Goal: Information Seeking & Learning: Find specific fact

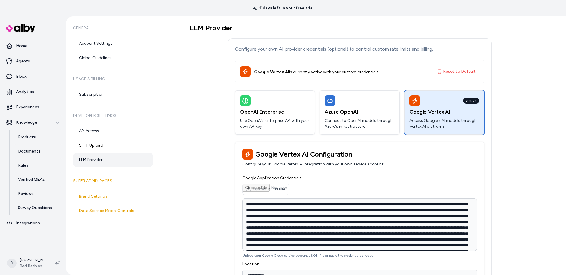
scroll to position [118, 0]
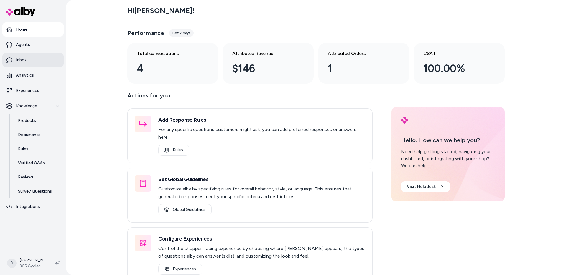
click at [33, 59] on link "Inbox" at bounding box center [32, 60] width 61 height 14
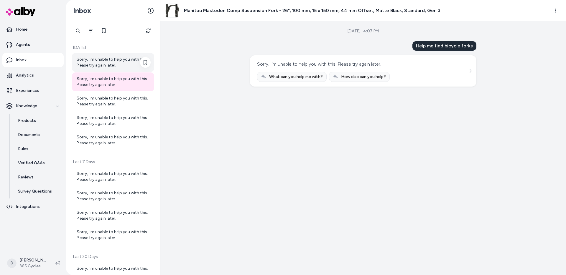
click at [104, 65] on div "Sorry, I'm unable to help you with this. Please try again later." at bounding box center [114, 63] width 74 height 12
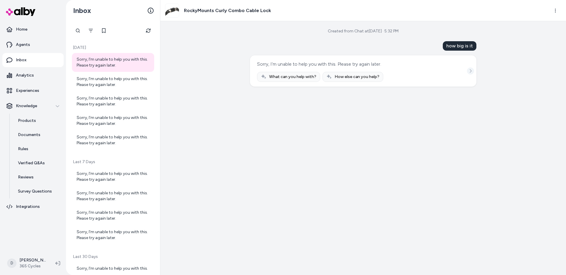
click at [469, 70] on icon "See more" at bounding box center [470, 71] width 4 height 4
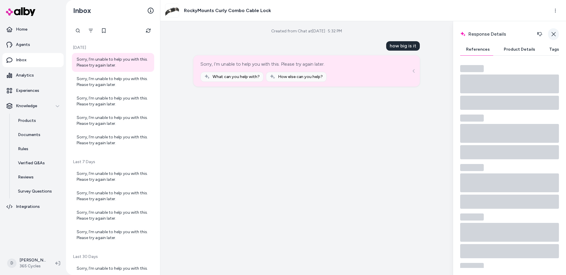
click at [554, 33] on icon "button" at bounding box center [553, 34] width 4 height 4
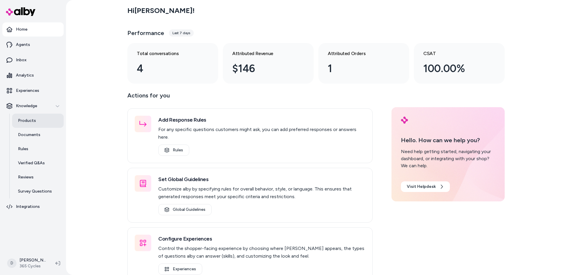
click at [24, 120] on p "Products" at bounding box center [27, 121] width 18 height 6
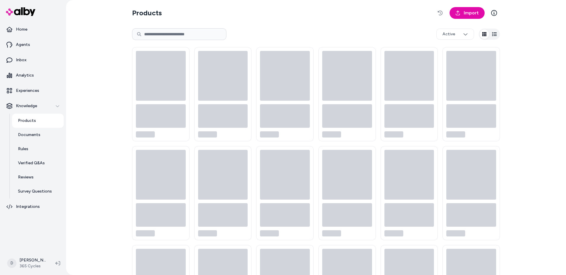
click at [165, 36] on input at bounding box center [179, 34] width 94 height 12
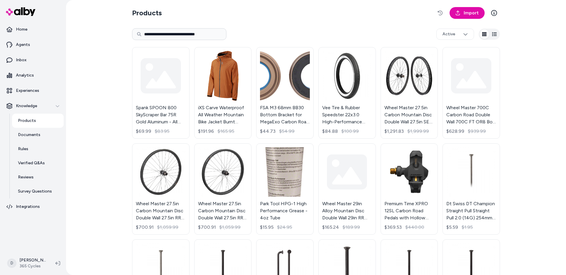
type input "**********"
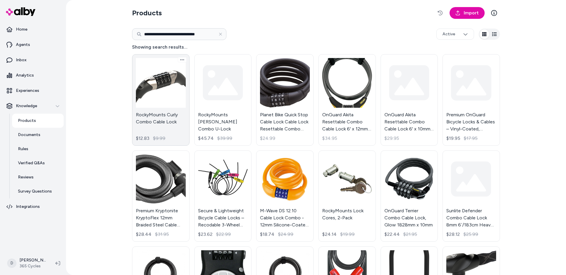
click at [149, 91] on link "RockyMounts Curly Combo Cable Lock $12.83 $9.99" at bounding box center [160, 100] width 57 height 92
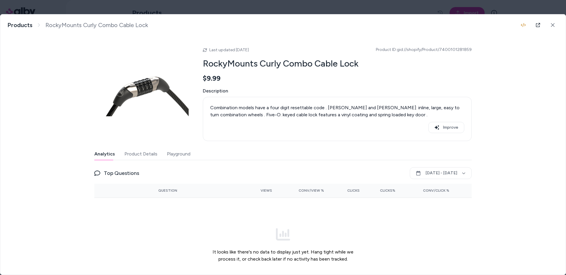
click at [141, 151] on button "Product Details" at bounding box center [140, 154] width 33 height 12
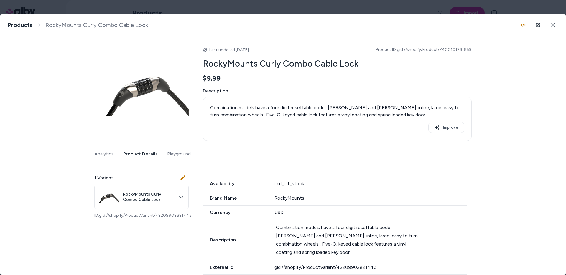
click at [103, 154] on button "Analytics" at bounding box center [103, 154] width 19 height 12
click at [127, 153] on button "Product Details" at bounding box center [140, 154] width 34 height 12
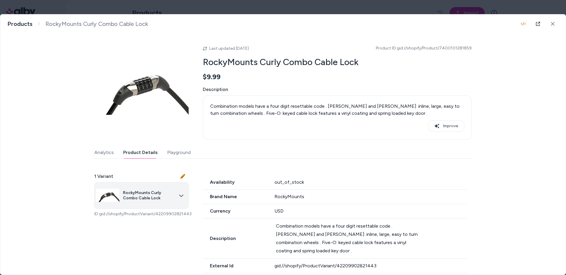
scroll to position [2, 0]
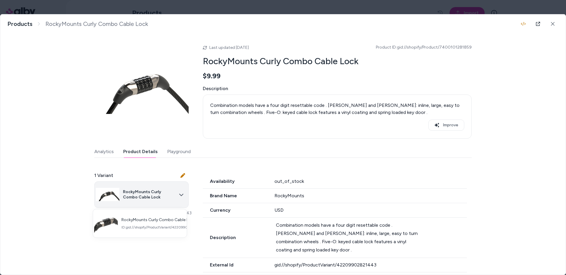
click at [169, 199] on body "**********" at bounding box center [283, 137] width 566 height 275
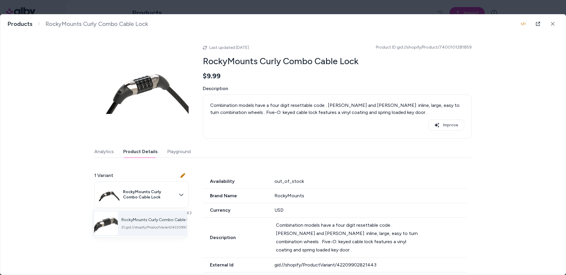
click at [162, 219] on span "RockyMounts Curly Combo Cable Lock" at bounding box center [161, 219] width 80 height 5
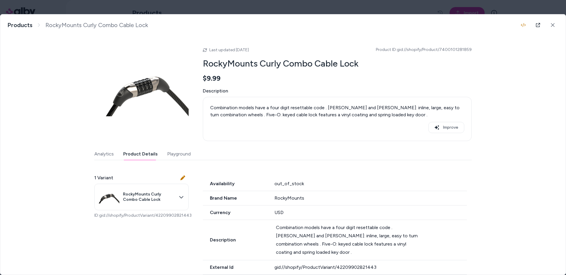
scroll to position [0, 0]
click at [521, 27] on icon "button" at bounding box center [522, 25] width 5 height 5
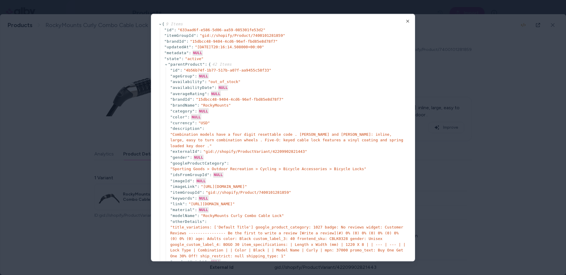
click at [407, 20] on div "{ 9 Items " id " : " 633aad6f-e586-5d06-aa59-085301fe53d2 " " itemGroupId " : "…" at bounding box center [283, 138] width 264 height 248
click at [406, 20] on icon "button" at bounding box center [407, 21] width 2 height 2
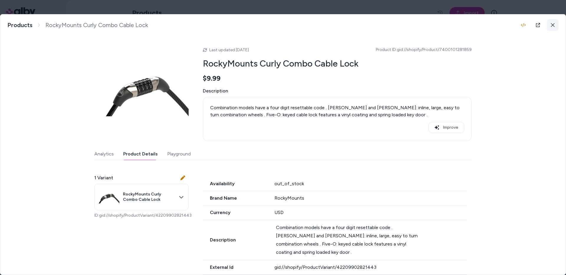
click at [550, 25] on icon at bounding box center [552, 25] width 4 height 4
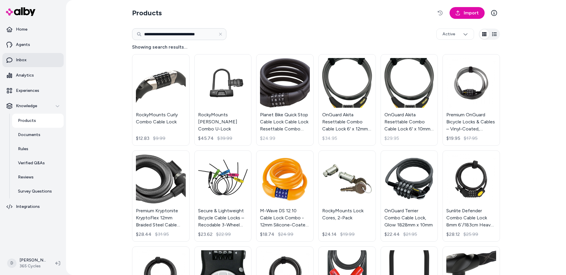
click at [22, 60] on p "Inbox" at bounding box center [21, 60] width 11 height 6
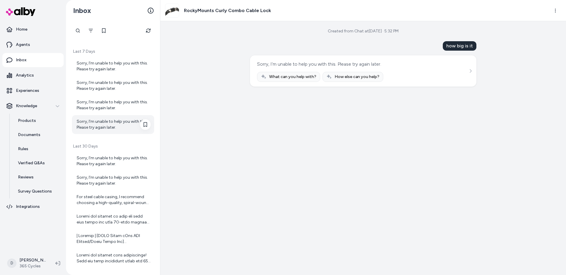
scroll to position [111, 0]
click at [110, 203] on div "For steel cable casing, I recommend choosing a high-quality, spiral-wound steel…" at bounding box center [114, 200] width 74 height 12
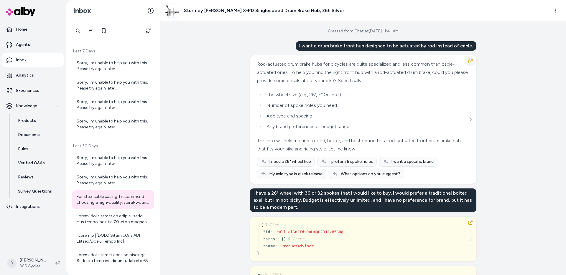
click at [468, 59] on icon "button" at bounding box center [470, 61] width 5 height 5
click at [30, 134] on p "Documents" at bounding box center [29, 135] width 22 height 6
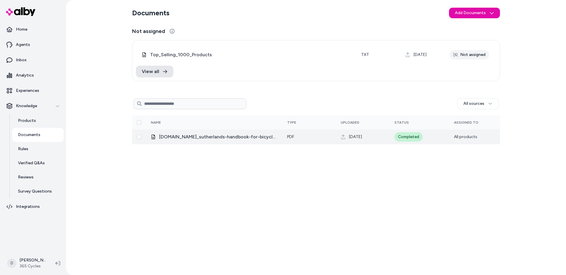
click at [257, 138] on span "[DOMAIN_NAME]_sutherlands-handbook-for-bicycle-mechanics" at bounding box center [218, 136] width 118 height 7
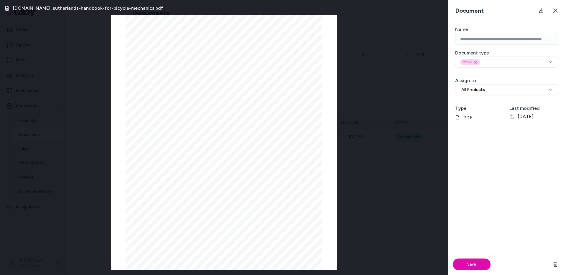
scroll to position [4110, 0]
